Goal: Information Seeking & Learning: Learn about a topic

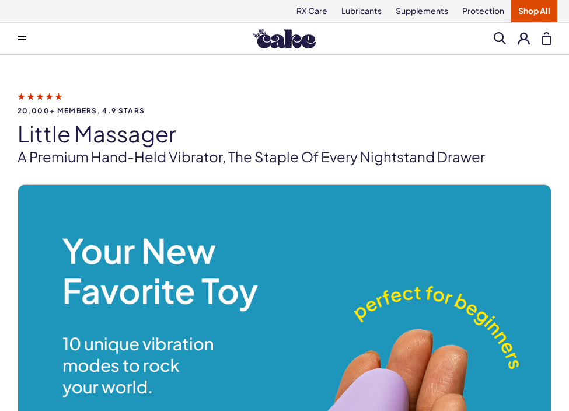
click at [27, 27] on button at bounding box center [22, 38] width 23 height 23
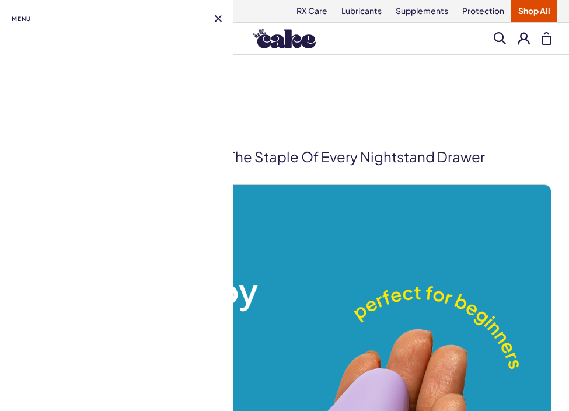
click at [27, 29] on div "Menu" at bounding box center [117, 17] width 210 height 34
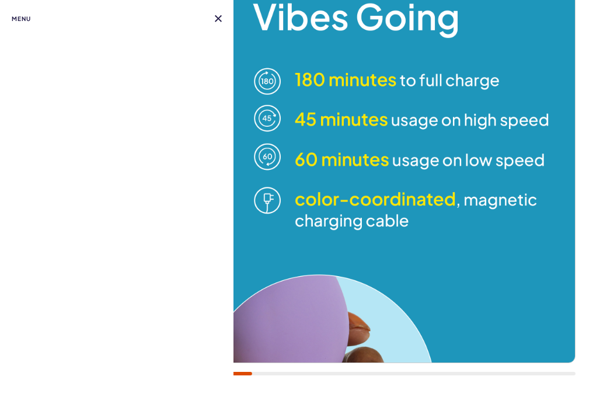
scroll to position [196, 0]
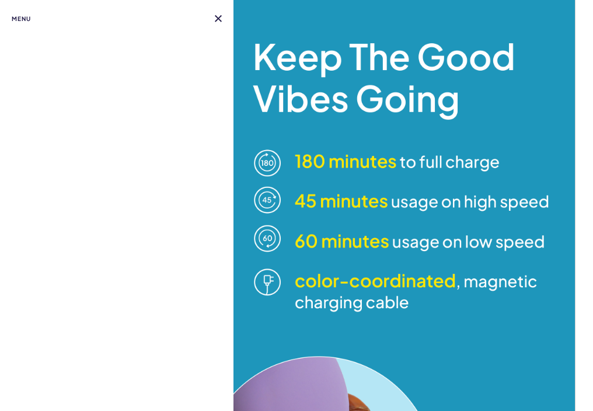
click at [26, 19] on span "Menu" at bounding box center [21, 19] width 19 height 14
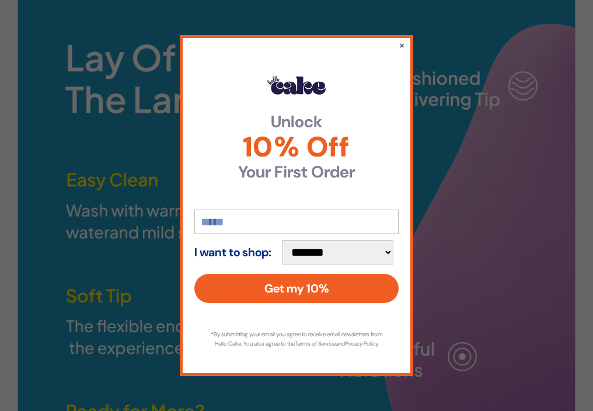
click at [397, 43] on div "**********" at bounding box center [296, 205] width 233 height 341
click at [99, 166] on div "**********" at bounding box center [296, 205] width 593 height 411
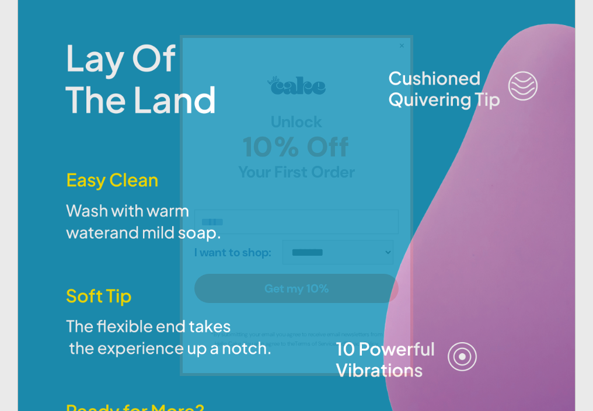
scroll to position [0, 0]
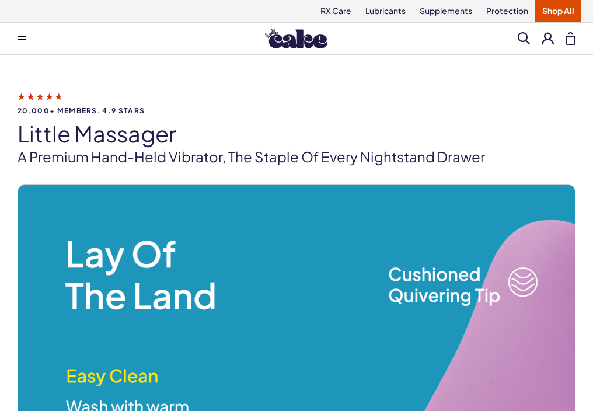
click at [289, 35] on img at bounding box center [296, 39] width 62 height 20
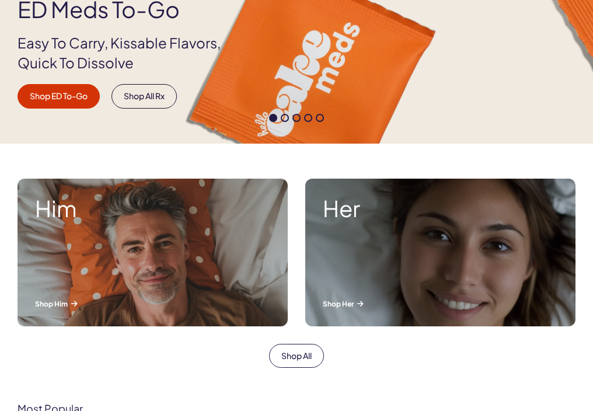
scroll to position [375, 0]
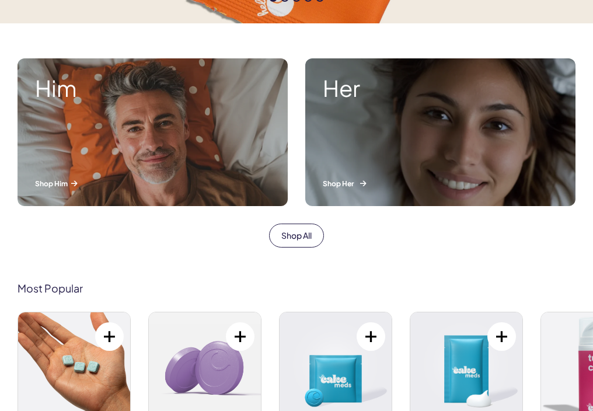
click at [467, 137] on div "Her Shop Her" at bounding box center [440, 132] width 270 height 148
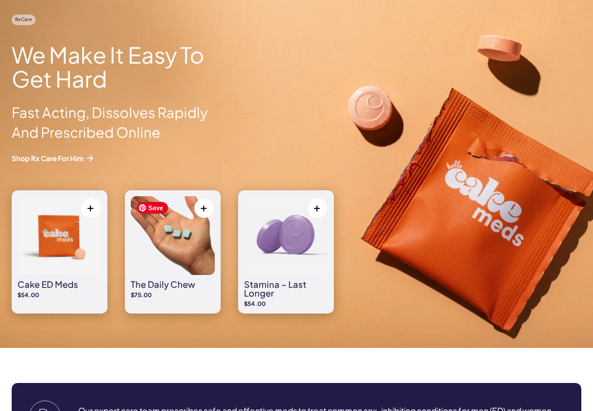
scroll to position [0, 0]
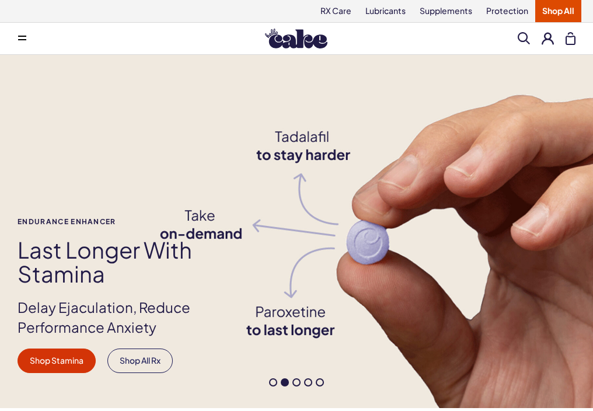
click at [17, 40] on button at bounding box center [22, 38] width 23 height 23
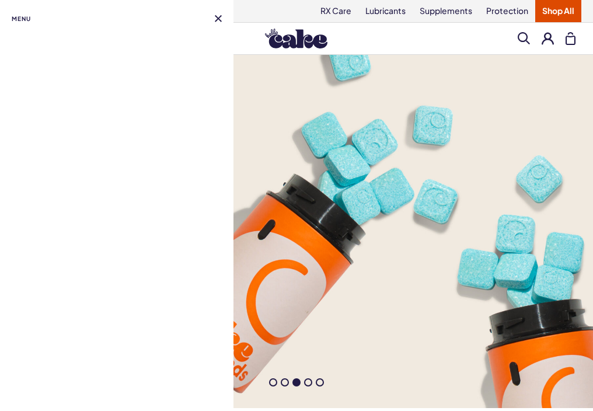
click at [218, 16] on button at bounding box center [218, 18] width 7 height 7
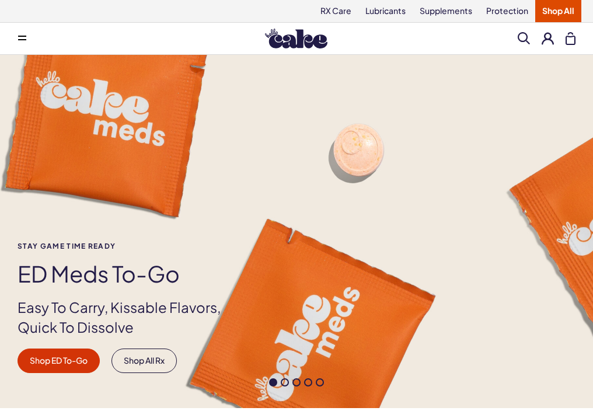
click at [291, 33] on img at bounding box center [296, 39] width 62 height 20
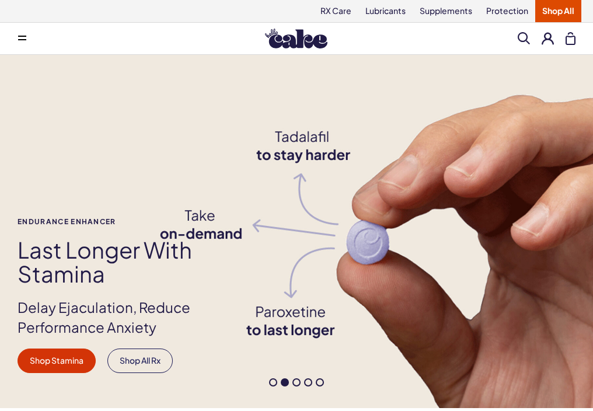
click at [531, 38] on div "Search Clear All" at bounding box center [547, 38] width 58 height 13
click at [526, 38] on span at bounding box center [524, 38] width 12 height 12
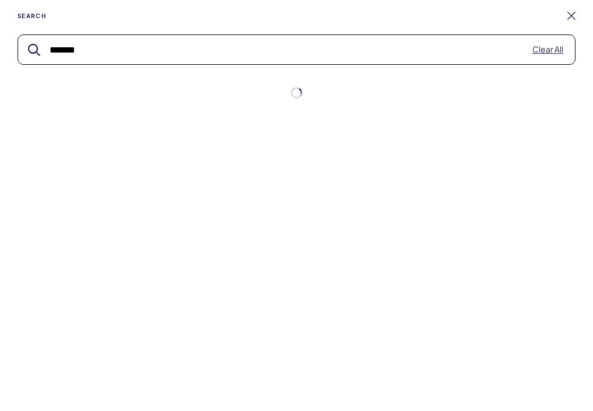
click at [28, 44] on button "submit" at bounding box center [34, 50] width 12 height 12
click at [360, 64] on input "*******" at bounding box center [296, 49] width 557 height 29
type input "****"
click at [28, 44] on button "submit" at bounding box center [34, 50] width 12 height 12
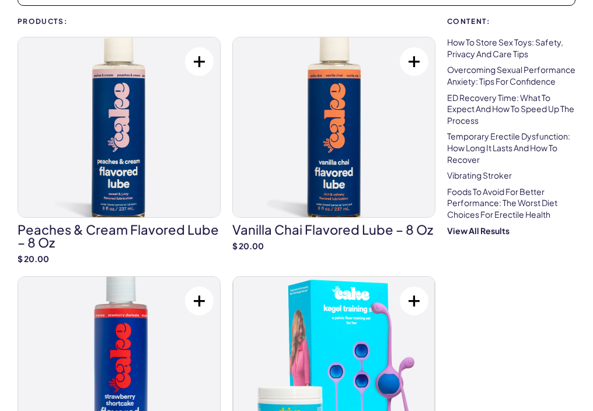
scroll to position [222, 0]
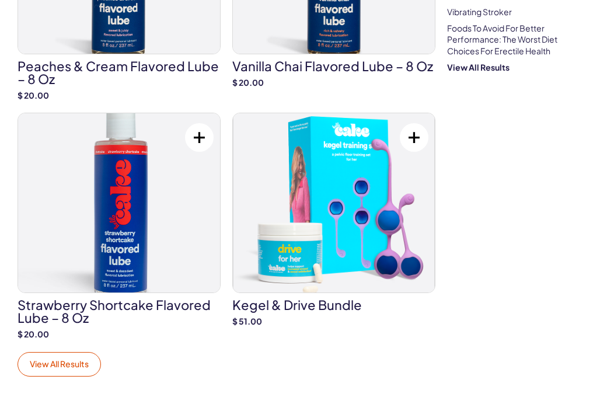
click at [64, 368] on link "View All Results" at bounding box center [59, 364] width 83 height 25
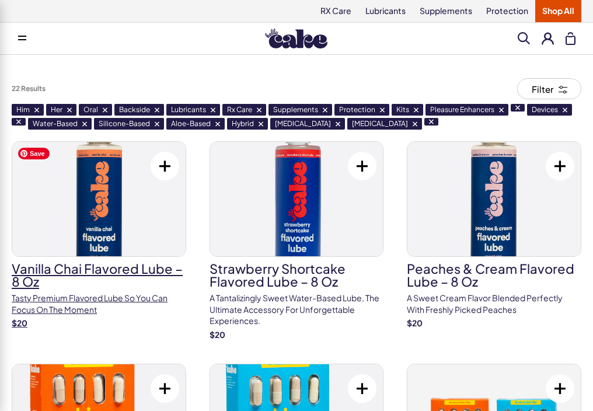
click at [71, 242] on img at bounding box center [98, 199] width 173 height 114
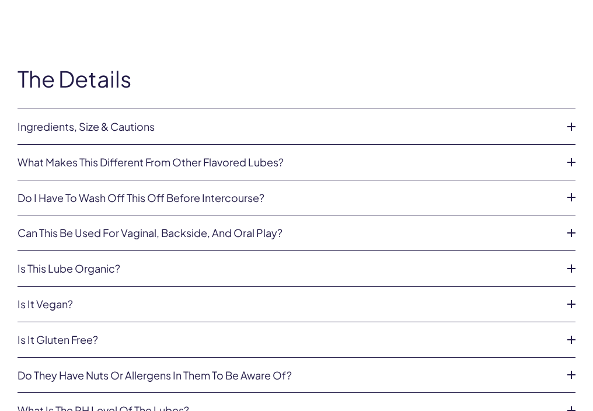
scroll to position [2573, 0]
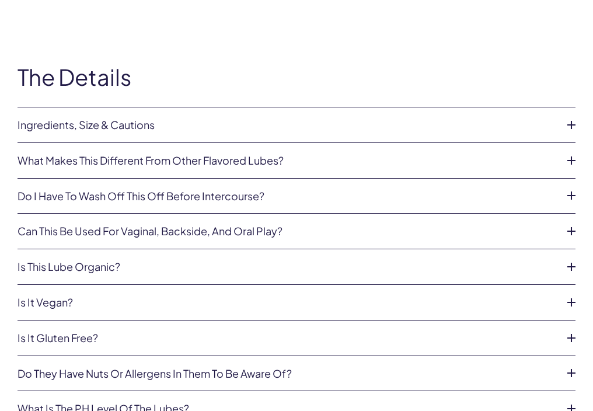
click at [82, 127] on link "Ingredients, Size & Cautions" at bounding box center [287, 125] width 539 height 12
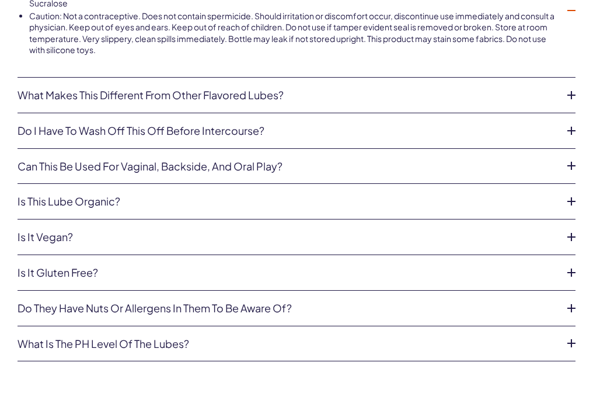
scroll to position [2755, 0]
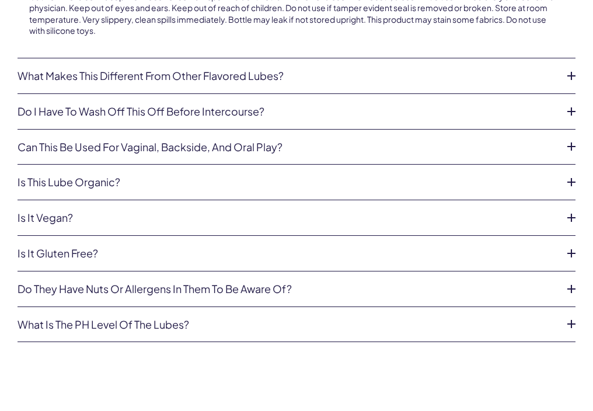
click at [82, 110] on li "Do I have to wash off this off before intercourse? Nope, they’re body safe!" at bounding box center [297, 112] width 558 height 36
click at [77, 106] on link "Do I have to wash off this off before intercourse?" at bounding box center [287, 112] width 539 height 12
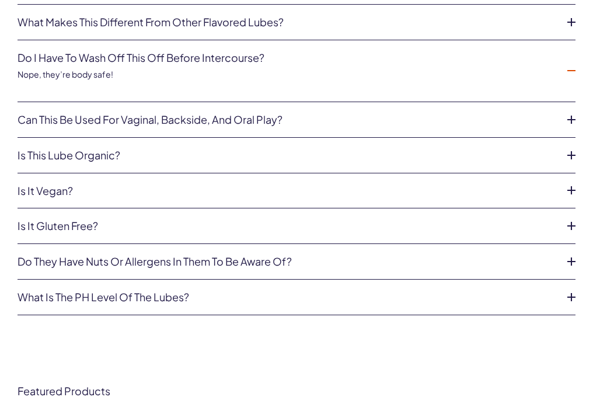
scroll to position [2711, 0]
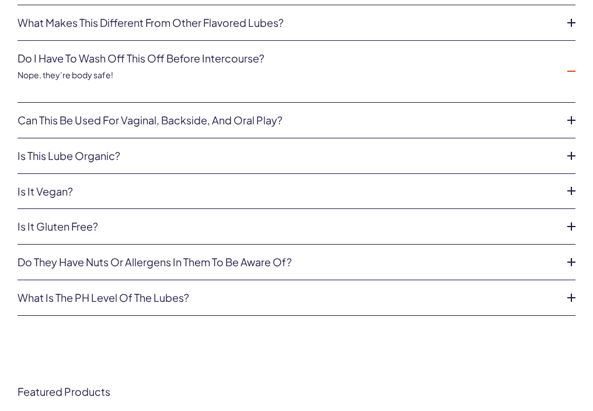
click at [90, 125] on link "Can this be used for vaginal, backside, and oral play?" at bounding box center [287, 120] width 539 height 12
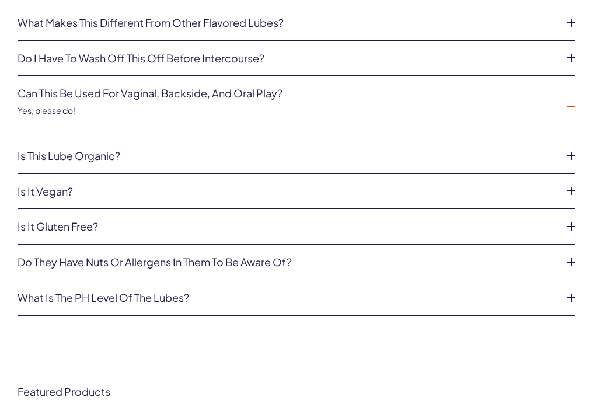
click at [92, 150] on link "Is this lube organic?" at bounding box center [287, 156] width 539 height 12
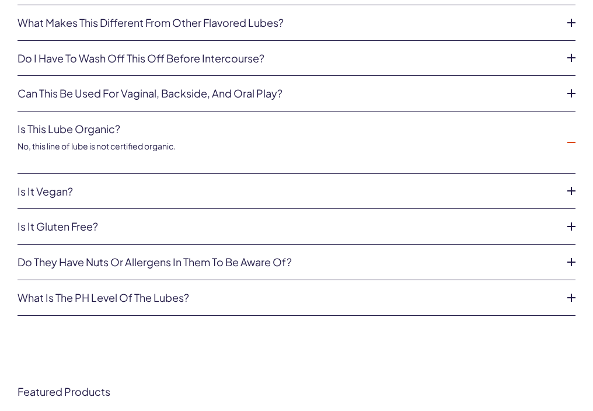
click at [88, 183] on li "Is it vegan? Yes, our flavored lubes are vegan!" at bounding box center [297, 192] width 558 height 36
click at [89, 187] on link "Is it vegan?" at bounding box center [287, 192] width 539 height 12
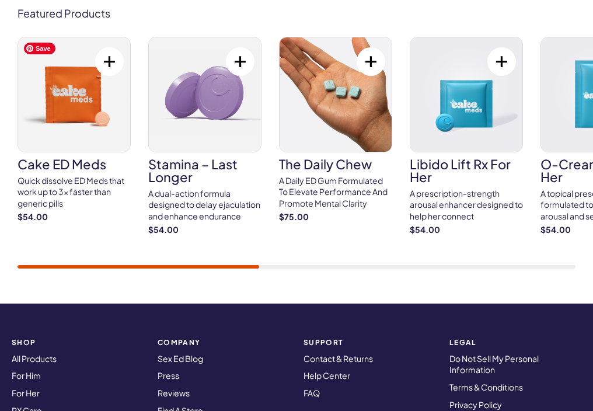
scroll to position [0, 0]
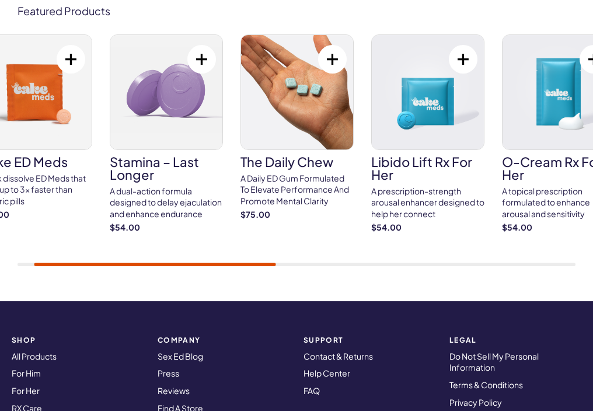
click at [425, 164] on h3 "Libido Lift Rx For Her" at bounding box center [427, 168] width 113 height 26
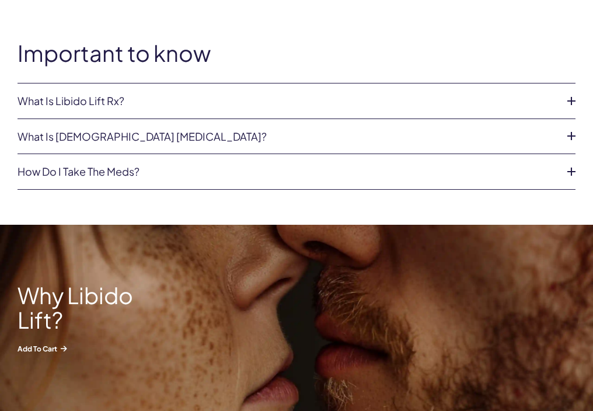
scroll to position [949, 0]
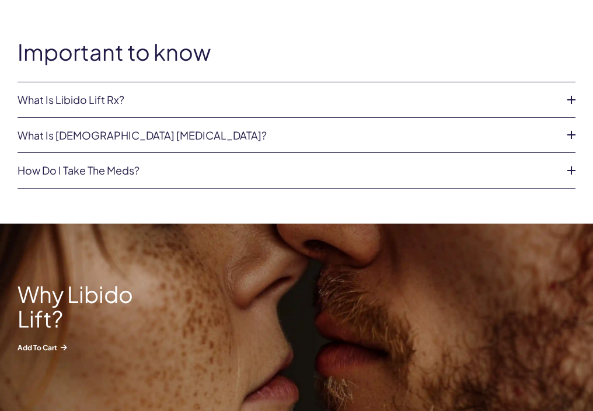
click at [404, 94] on link "What is Libido Lift Rx?" at bounding box center [287, 100] width 539 height 12
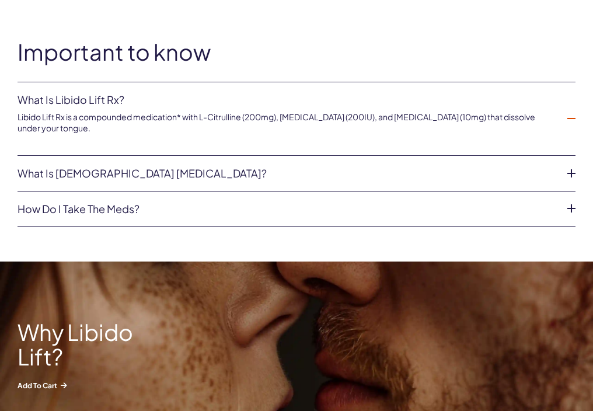
click at [418, 167] on link "What is female sexual dysfunction?" at bounding box center [287, 173] width 539 height 12
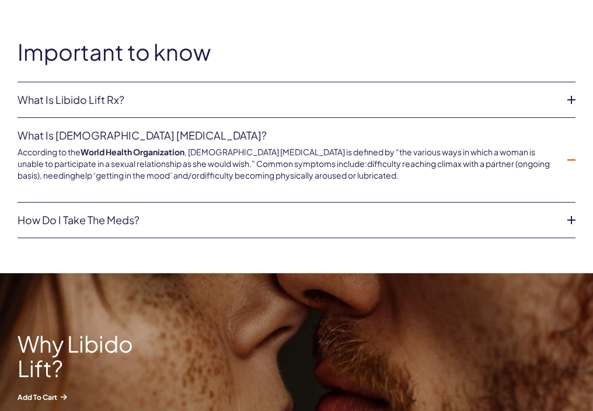
click at [418, 100] on link "What is Libido Lift Rx?" at bounding box center [287, 100] width 539 height 12
